Goal: Task Accomplishment & Management: Use online tool/utility

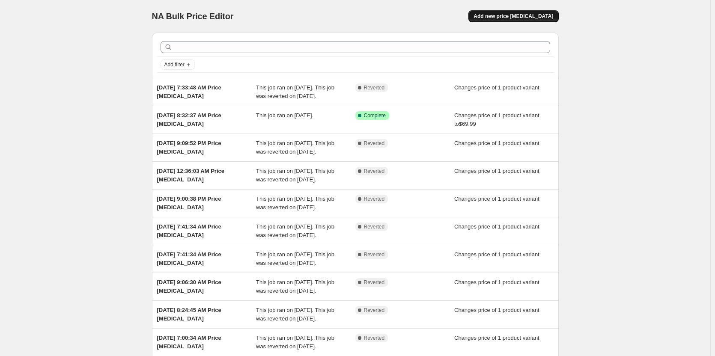
click at [535, 14] on span "Add new price [MEDICAL_DATA]" at bounding box center [513, 16] width 80 height 7
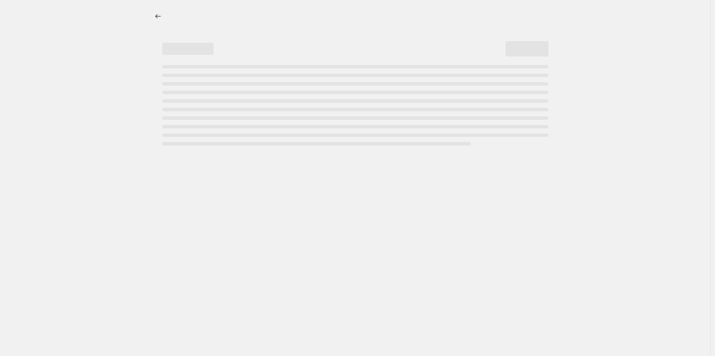
select select "percentage"
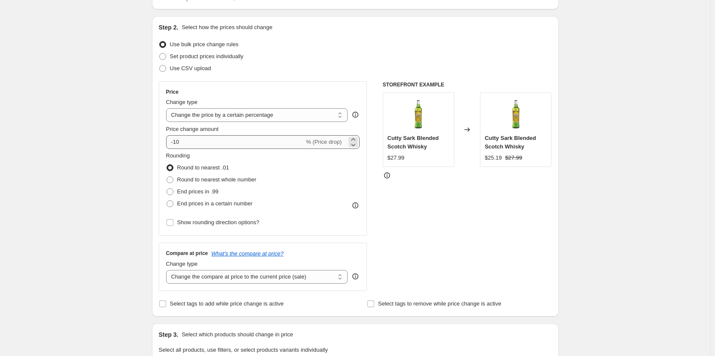
scroll to position [86, 0]
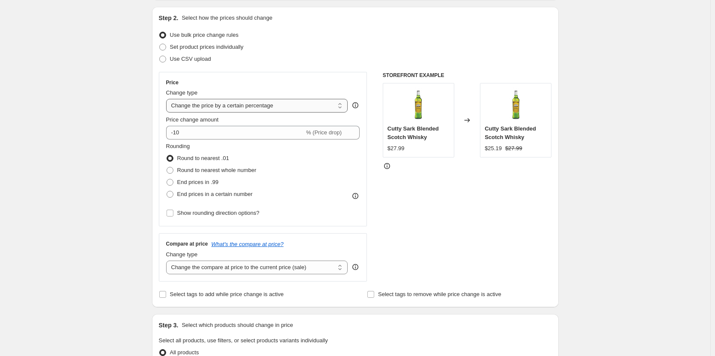
click at [238, 103] on select "Change the price to a certain amount Change the price by a certain amount Chang…" at bounding box center [257, 106] width 182 height 14
click at [94, 123] on div "Create new price [MEDICAL_DATA]. This page is ready Create new price [MEDICAL_D…" at bounding box center [355, 346] width 710 height 864
click at [189, 107] on select "Change the price to a certain amount Change the price by a certain amount Chang…" at bounding box center [257, 106] width 182 height 14
click at [117, 113] on div "Create new price [MEDICAL_DATA]. This page is ready Create new price [MEDICAL_D…" at bounding box center [355, 346] width 710 height 864
click at [195, 48] on span "Set product prices individually" at bounding box center [207, 47] width 74 height 6
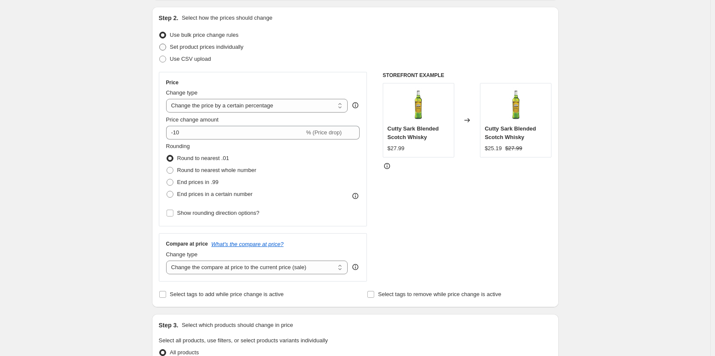
click at [160, 44] on input "Set product prices individually" at bounding box center [159, 44] width 0 height 0
radio input "true"
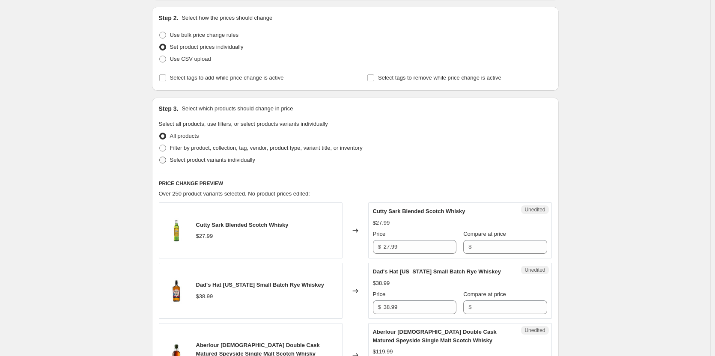
click at [205, 155] on label "Select product variants individually" at bounding box center [207, 160] width 96 height 12
click at [160, 157] on input "Select product variants individually" at bounding box center [159, 157] width 0 height 0
radio input "true"
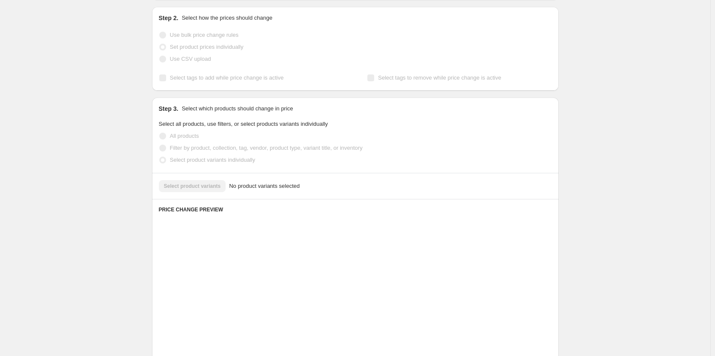
scroll to position [93, 0]
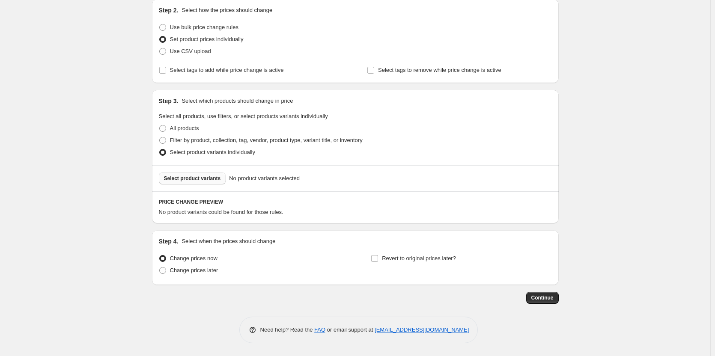
click at [212, 183] on button "Select product variants" at bounding box center [192, 178] width 67 height 12
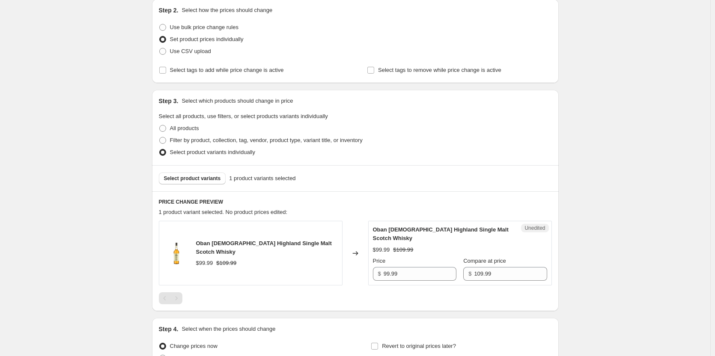
scroll to position [181, 0]
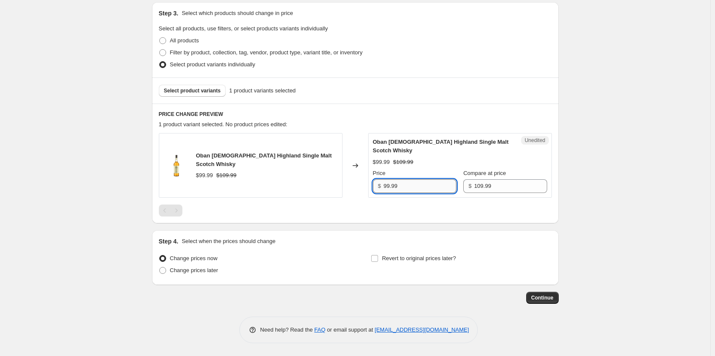
click at [405, 184] on input "99.99" at bounding box center [419, 186] width 73 height 14
type input "69.99"
click at [416, 214] on div at bounding box center [355, 211] width 393 height 12
click at [379, 264] on label "Revert to original prices later?" at bounding box center [413, 258] width 85 height 12
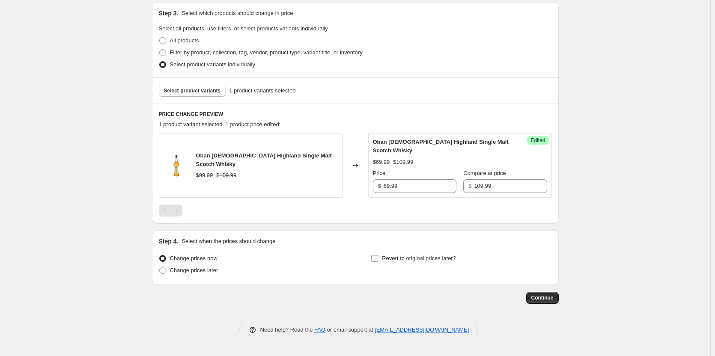
click at [378, 262] on input "Revert to original prices later?" at bounding box center [374, 258] width 7 height 7
checkbox input "true"
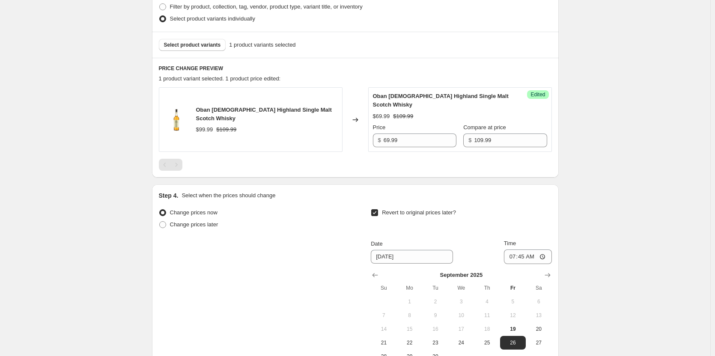
scroll to position [267, 0]
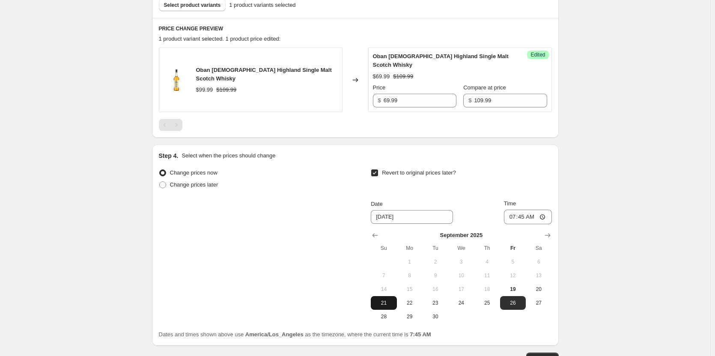
click at [390, 301] on span "21" at bounding box center [383, 303] width 19 height 7
type input "[DATE]"
click at [511, 216] on input "07:45" at bounding box center [528, 217] width 48 height 15
type input "23:59"
click at [643, 243] on div "Create new price [MEDICAL_DATA]. This page is ready Create new price [MEDICAL_D…" at bounding box center [355, 74] width 710 height 683
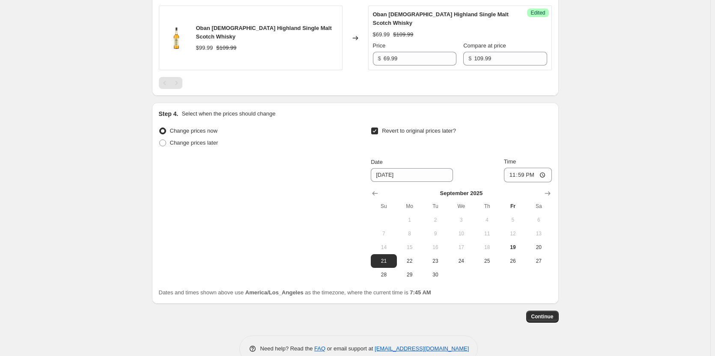
scroll to position [327, 0]
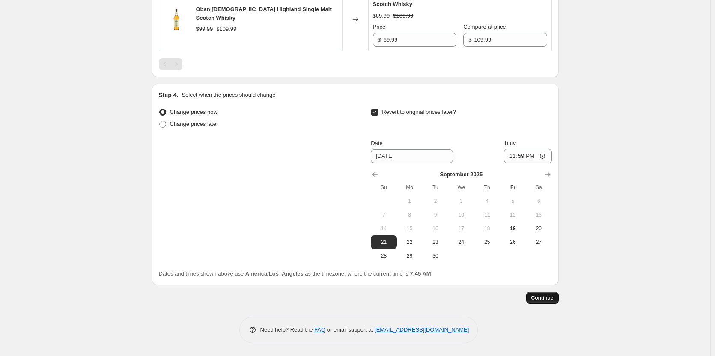
click at [536, 297] on span "Continue" at bounding box center [542, 297] width 22 height 7
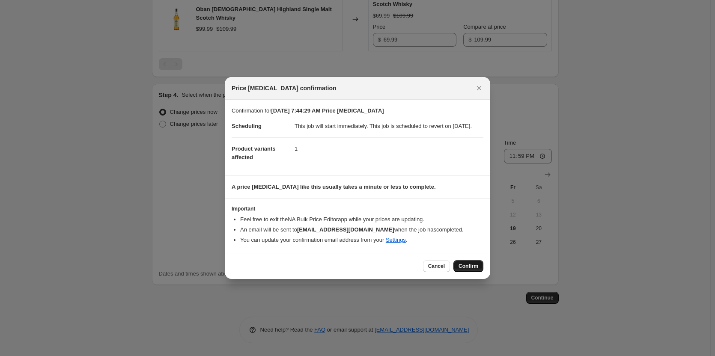
click at [462, 265] on button "Confirm" at bounding box center [468, 266] width 30 height 12
